Goal: Task Accomplishment & Management: Manage account settings

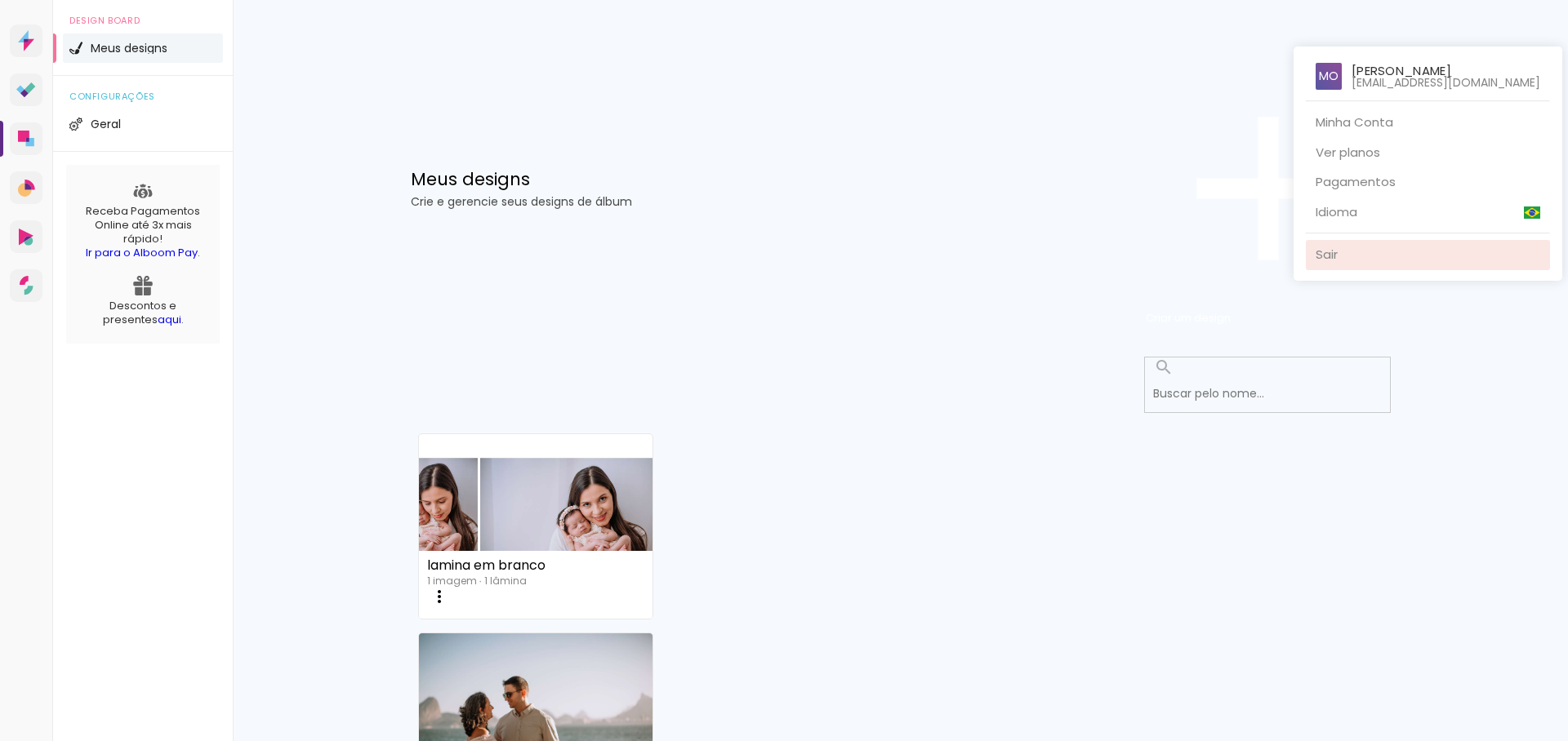
click at [1400, 261] on link "Sair" at bounding box center [1427, 255] width 244 height 30
